Goal: Information Seeking & Learning: Stay updated

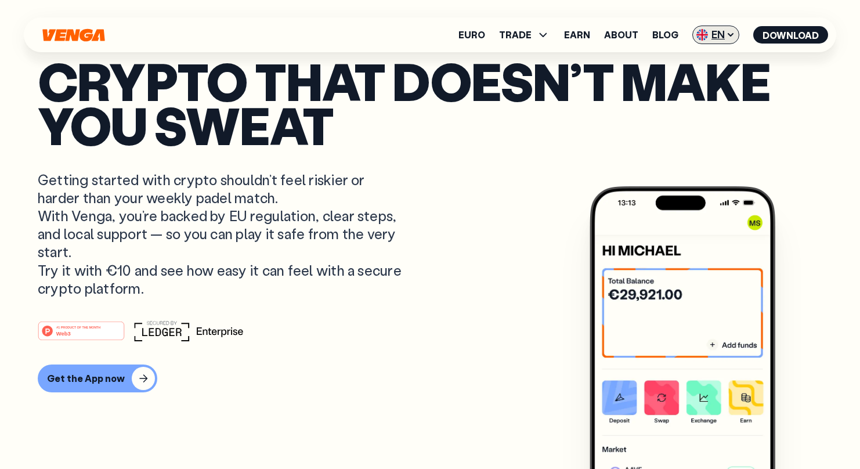
click at [704, 26] on span "EN" at bounding box center [715, 35] width 47 height 19
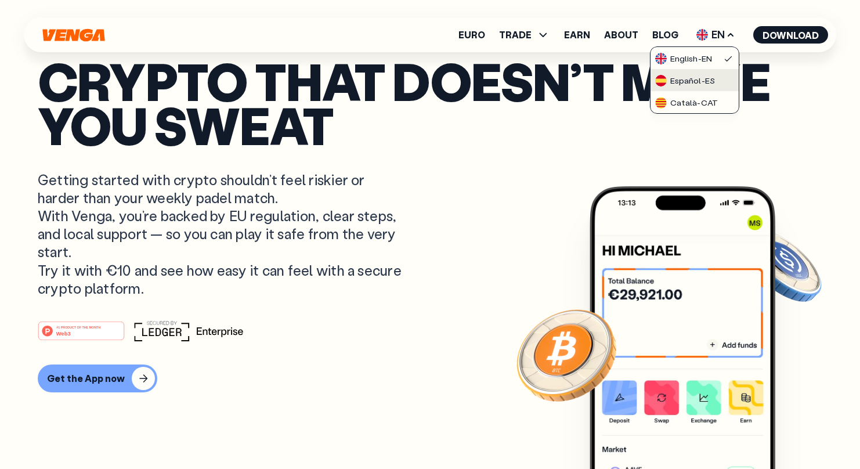
click at [704, 88] on link "Español - ES" at bounding box center [694, 80] width 88 height 22
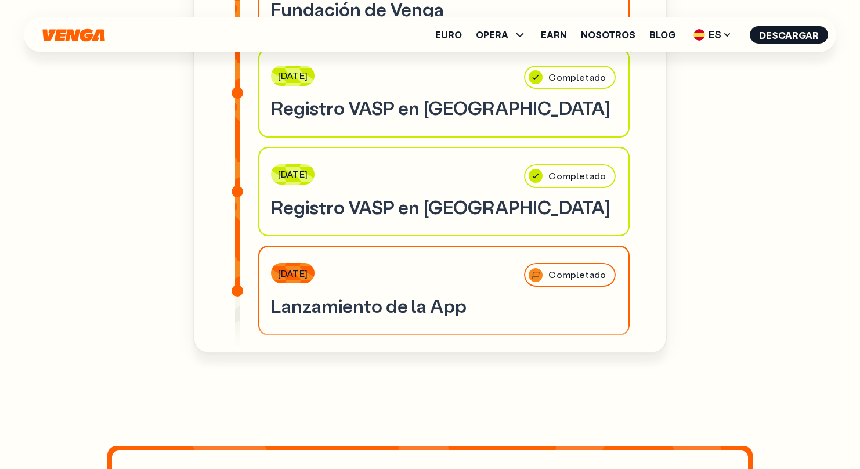
scroll to position [3715, 0]
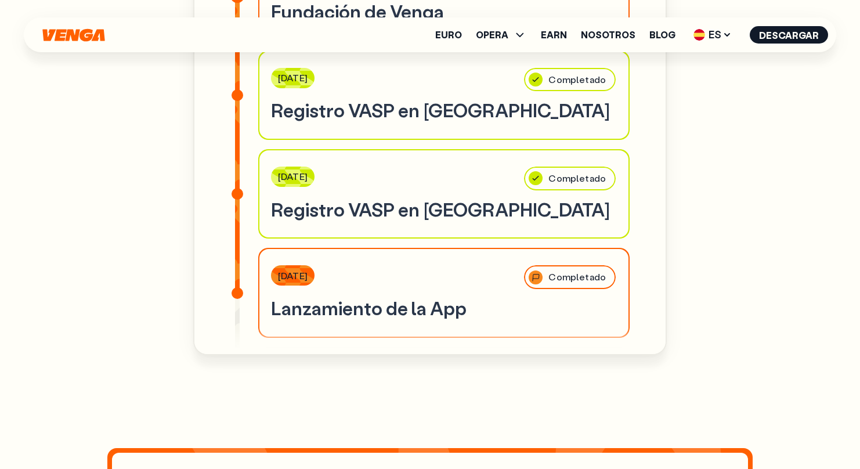
click at [462, 98] on h3 "Registro VASP en [GEOGRAPHIC_DATA]" at bounding box center [444, 110] width 346 height 24
click at [518, 98] on h3 "Registro VASP en [GEOGRAPHIC_DATA]" at bounding box center [444, 110] width 346 height 24
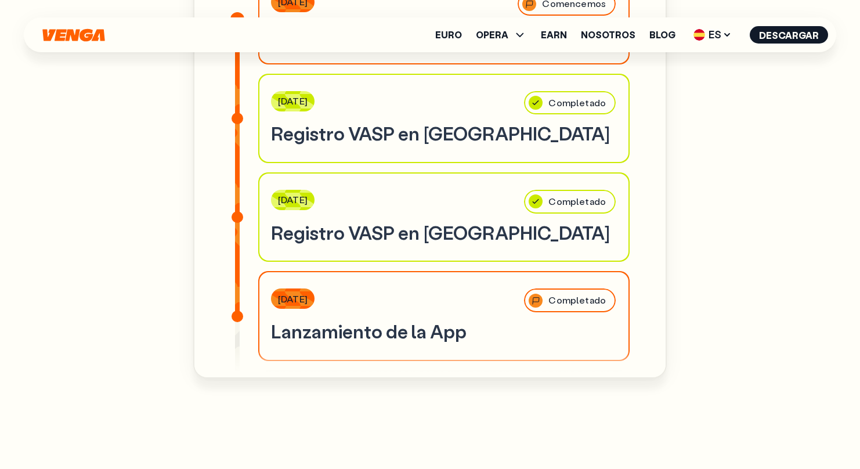
scroll to position [3688, 0]
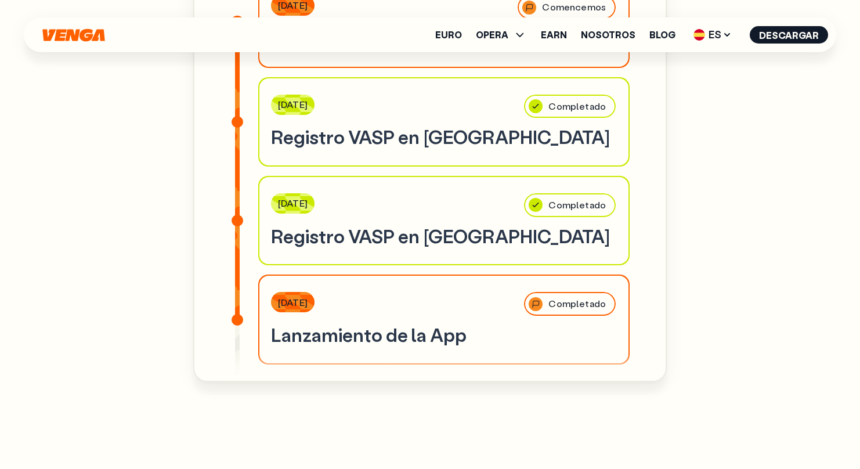
click at [563, 93] on div "Completado" at bounding box center [570, 106] width 94 height 26
drag, startPoint x: 562, startPoint y: 81, endPoint x: 567, endPoint y: 99, distance: 18.7
click at [562, 93] on div "Completado" at bounding box center [570, 106] width 94 height 26
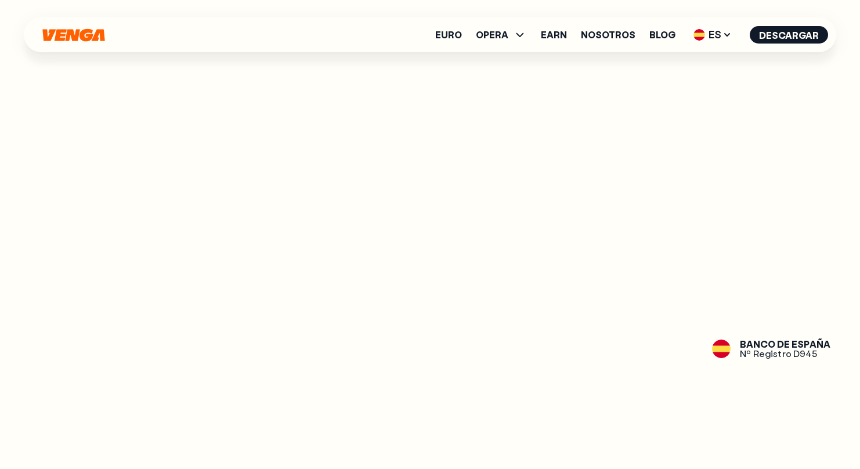
scroll to position [1423, 0]
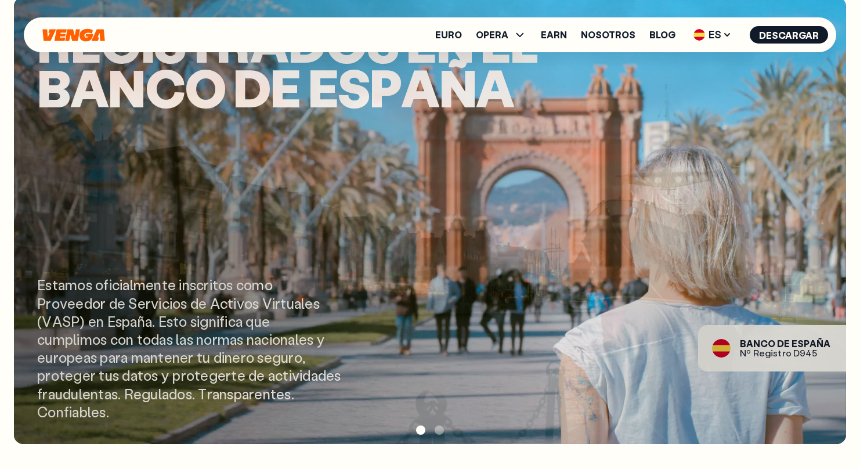
click at [198, 324] on div "E s t a m o s o f i c i a l m e n t e i n s c r i t o s c o m o P r o v e e d o…" at bounding box center [190, 348] width 307 height 145
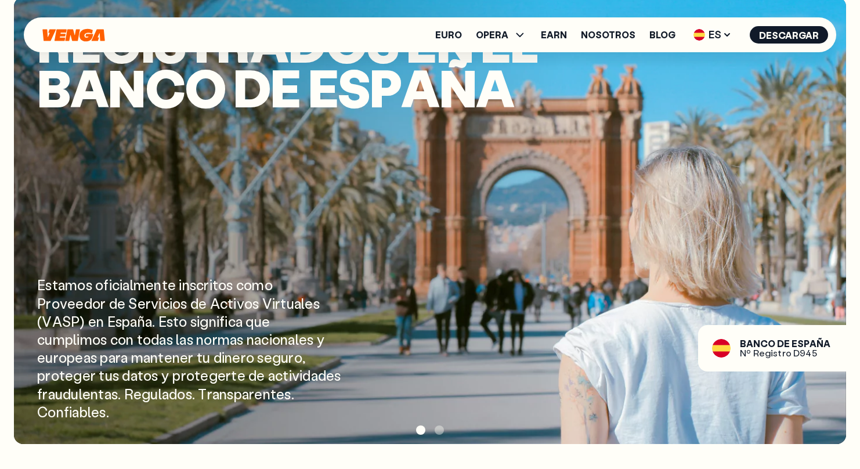
click at [197, 324] on span "s" at bounding box center [193, 321] width 6 height 18
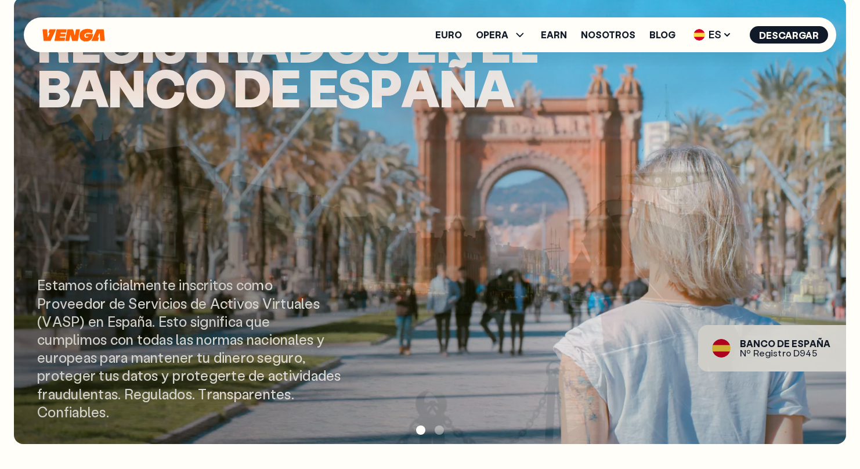
click at [20, 277] on div "R e g i s t r a d o s e n e l B a n c o d e E s p a ñ a E s t a m o s o f i c i…" at bounding box center [430, 220] width 832 height 447
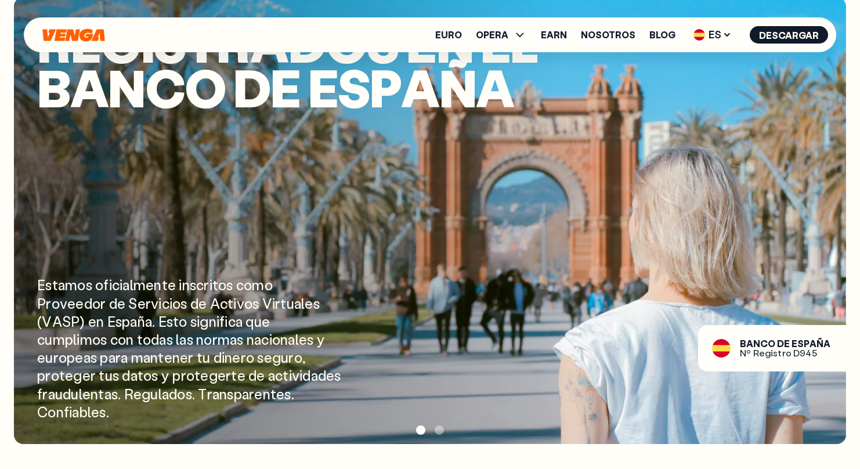
click at [126, 317] on span "p" at bounding box center [126, 321] width 8 height 18
click at [127, 316] on span "p" at bounding box center [126, 321] width 8 height 18
click at [128, 316] on span "p" at bounding box center [126, 321] width 8 height 18
